Goal: Find specific page/section: Find specific page/section

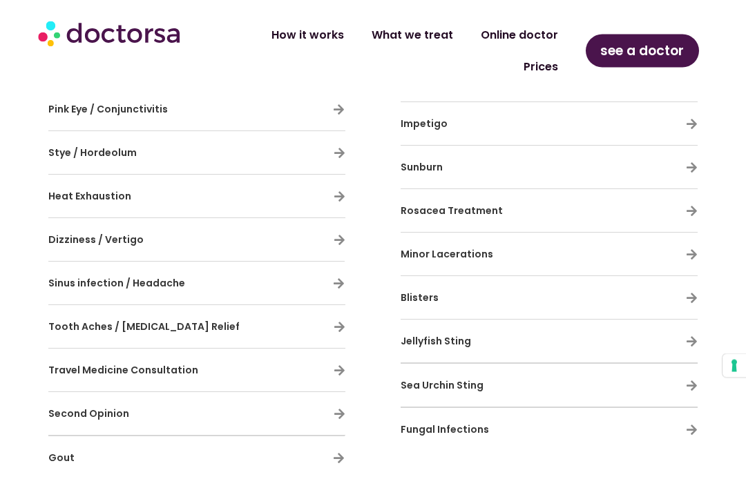
scroll to position [1306, 0]
click at [114, 319] on span "Tooth Aches / [MEDICAL_DATA] Relief" at bounding box center [143, 326] width 191 height 14
click at [327, 312] on div "Tooth Aches / [MEDICAL_DATA] Relief" at bounding box center [196, 326] width 297 height 29
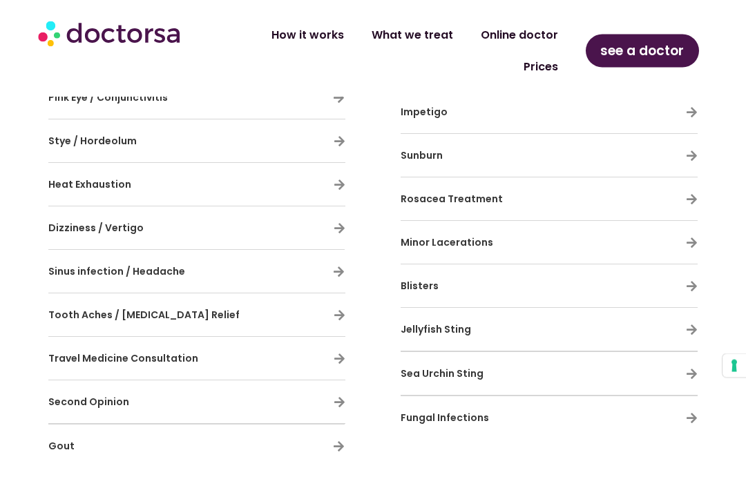
scroll to position [1326, 0]
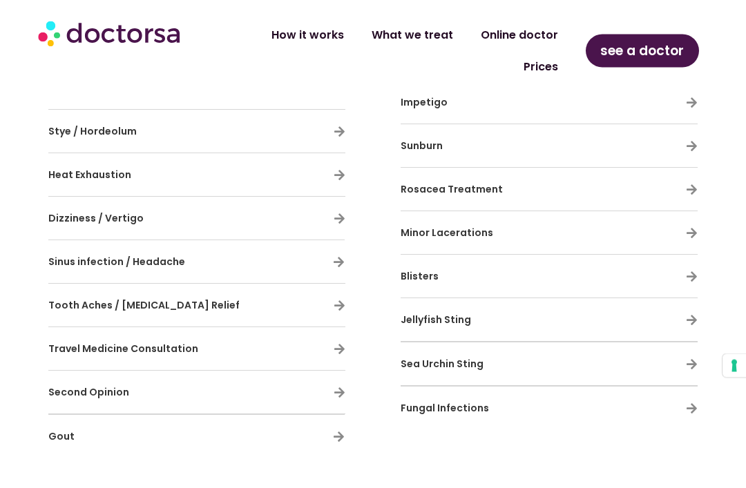
click at [346, 273] on div "With Doctorsa, you can tackle colds, [MEDICAL_DATA], and infections, keeping yo…" at bounding box center [196, 11] width 311 height 908
click at [543, 68] on link "Prices" at bounding box center [541, 67] width 62 height 32
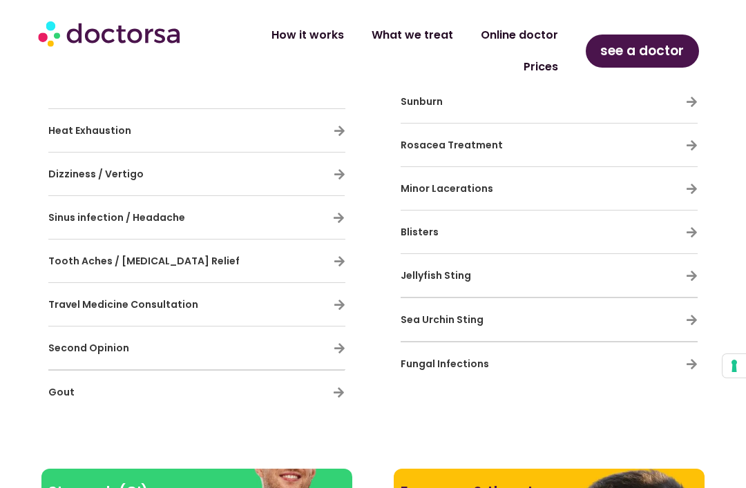
click at [332, 247] on div "Tooth Aches / [MEDICAL_DATA] Relief" at bounding box center [196, 261] width 297 height 29
click at [172, 254] on span "Tooth Aches / [MEDICAL_DATA] Relief" at bounding box center [143, 261] width 191 height 14
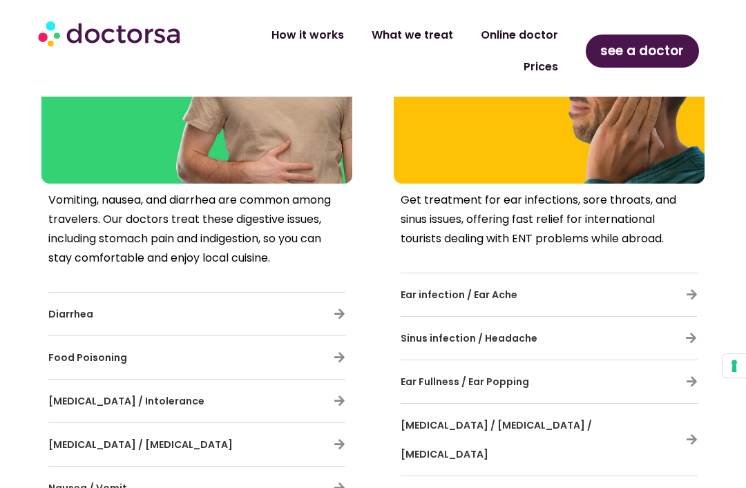
scroll to position [1838, 0]
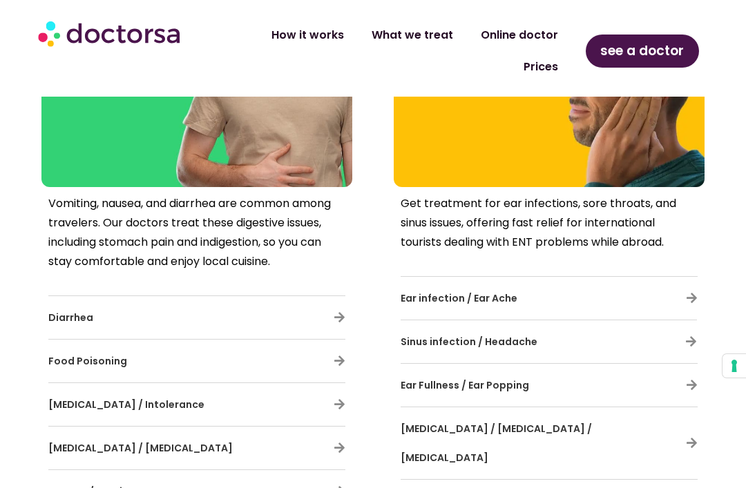
click at [685, 336] on icon at bounding box center [691, 342] width 12 height 12
click at [500, 335] on span "Sinus infection / Headache" at bounding box center [469, 342] width 137 height 14
click at [535, 180] on div at bounding box center [549, 118] width 297 height 124
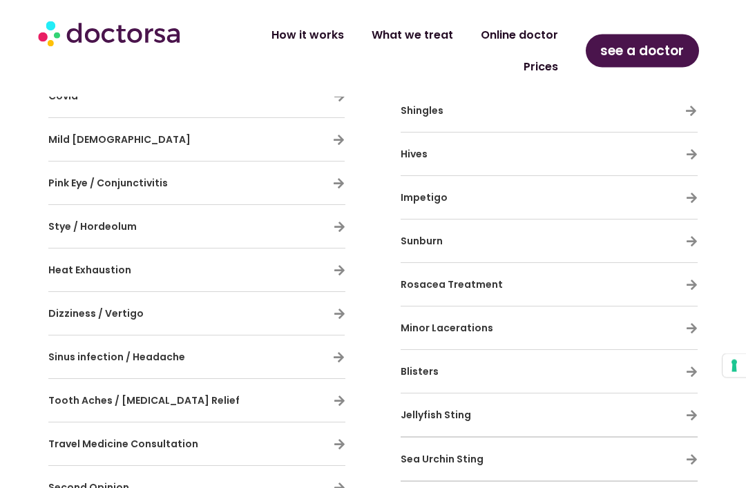
scroll to position [1136, 0]
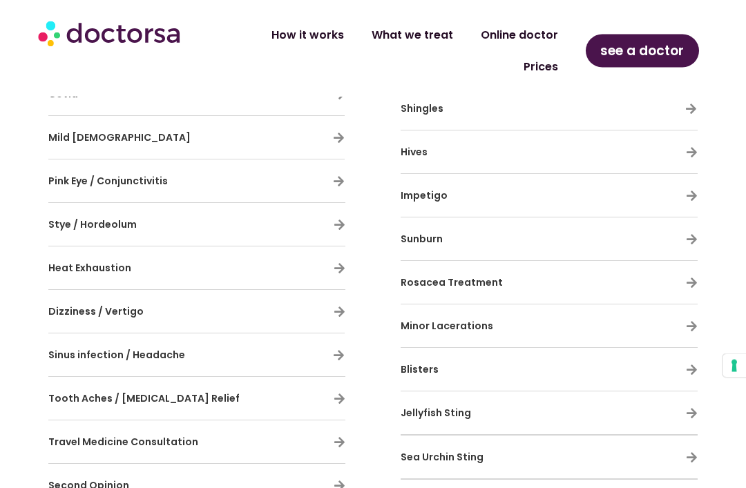
click at [173, 392] on span "Tooth Aches / [MEDICAL_DATA] Relief" at bounding box center [143, 399] width 191 height 14
click at [325, 385] on div "Tooth Aches / [MEDICAL_DATA] Relief" at bounding box center [196, 399] width 297 height 29
click at [639, 52] on span "see a doctor" at bounding box center [642, 51] width 84 height 22
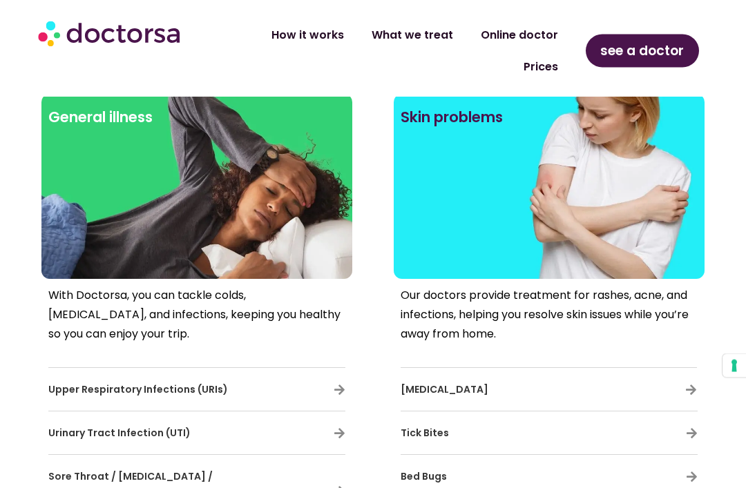
scroll to position [604, 0]
